Goal: Task Accomplishment & Management: Complete application form

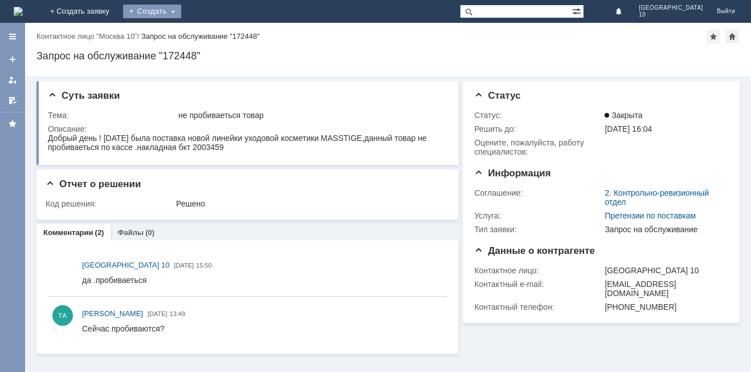
click at [181, 6] on div "Создать" at bounding box center [152, 12] width 58 height 14
click at [212, 32] on link "Заявка" at bounding box center [168, 34] width 87 height 14
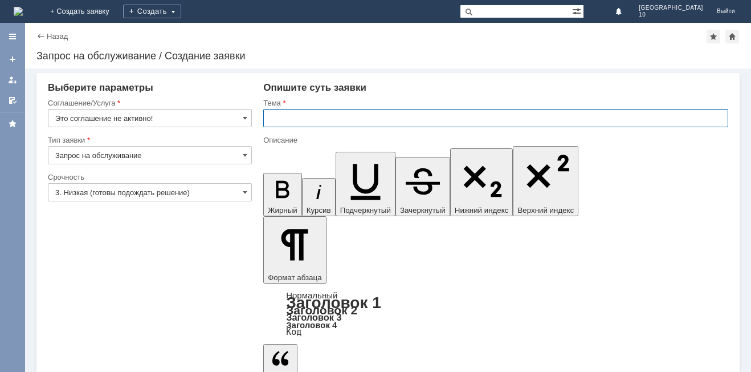
click at [269, 118] on input "text" at bounding box center [495, 118] width 465 height 18
type input "москва 10парфюм"
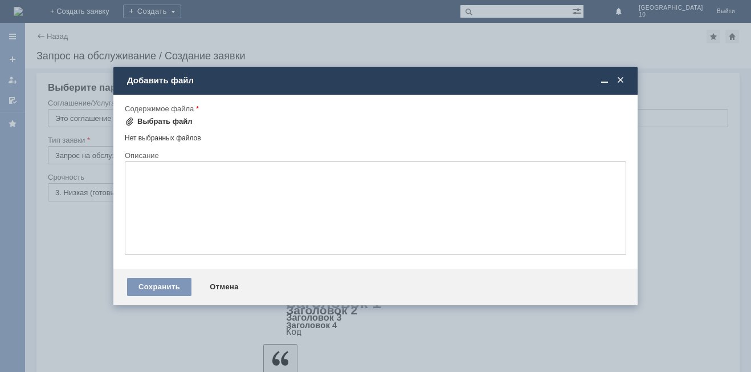
click at [157, 119] on div "Выбрать файл" at bounding box center [164, 121] width 55 height 9
click at [150, 121] on div "Выбрать файл" at bounding box center [164, 121] width 55 height 9
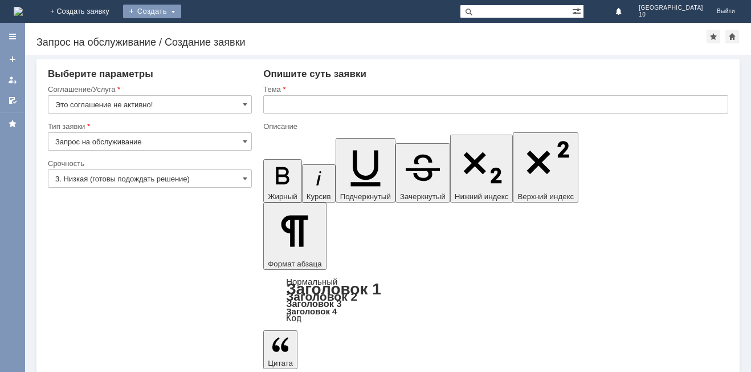
click at [181, 6] on div "Создать" at bounding box center [152, 12] width 58 height 14
click at [212, 31] on link "Заявка" at bounding box center [168, 34] width 87 height 14
click at [243, 105] on span at bounding box center [245, 104] width 5 height 9
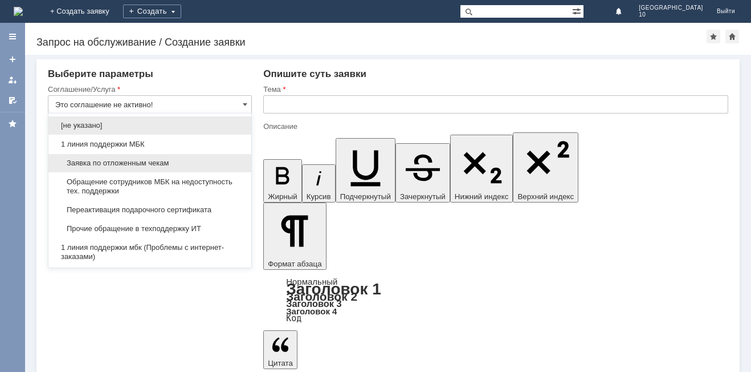
click at [205, 155] on div "Заявка по отложенным чекам" at bounding box center [149, 163] width 203 height 18
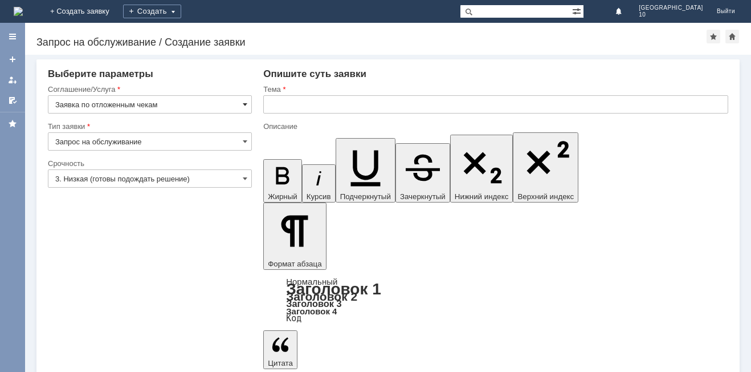
click at [247, 101] on span at bounding box center [245, 104] width 5 height 9
click at [181, 5] on div "Создать" at bounding box center [152, 12] width 58 height 14
type input "Заявка по отложенным чекам"
click at [212, 30] on link "Заявка" at bounding box center [168, 34] width 87 height 14
click at [247, 104] on span at bounding box center [245, 104] width 5 height 9
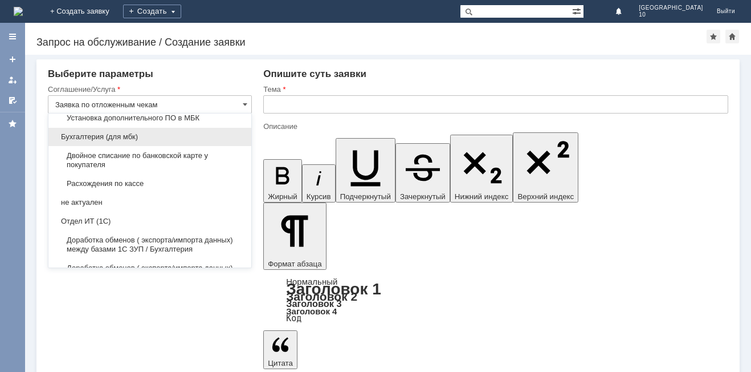
scroll to position [1309, 0]
